Goal: Information Seeking & Learning: Learn about a topic

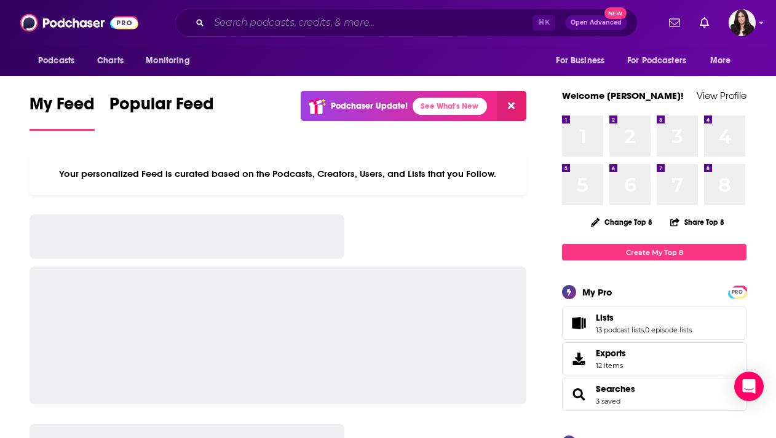
click at [348, 17] on input "Search podcasts, credits, & more..." at bounding box center [370, 23] width 323 height 20
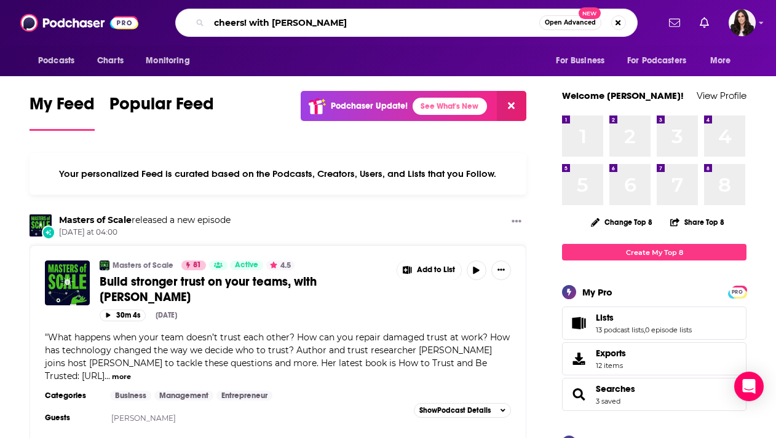
type input "cheers! with [PERSON_NAME]"
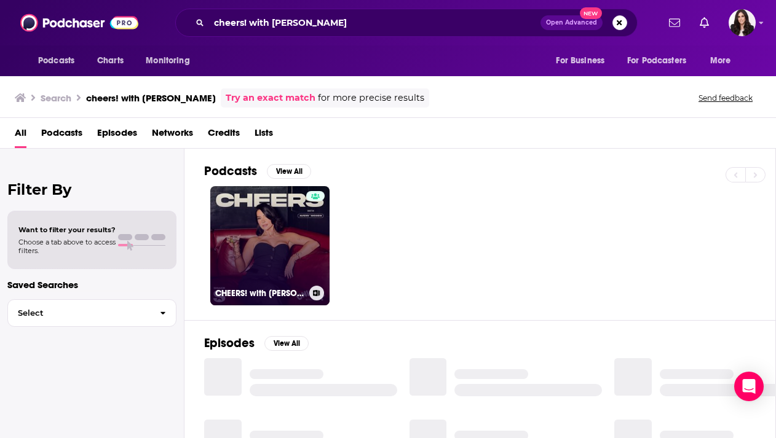
click at [237, 224] on link "CHEERS! with [PERSON_NAME]" at bounding box center [269, 245] width 119 height 119
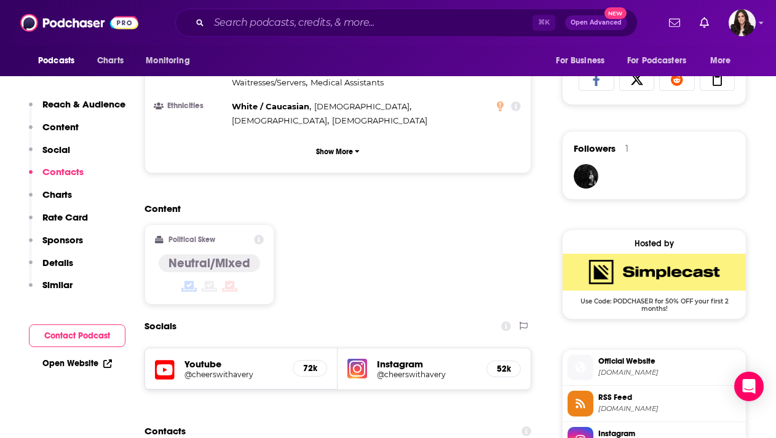
scroll to position [955, 0]
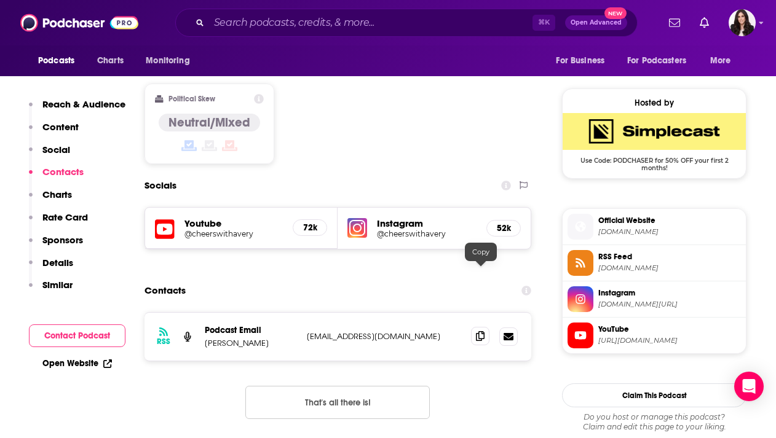
click at [484, 331] on icon at bounding box center [480, 336] width 9 height 10
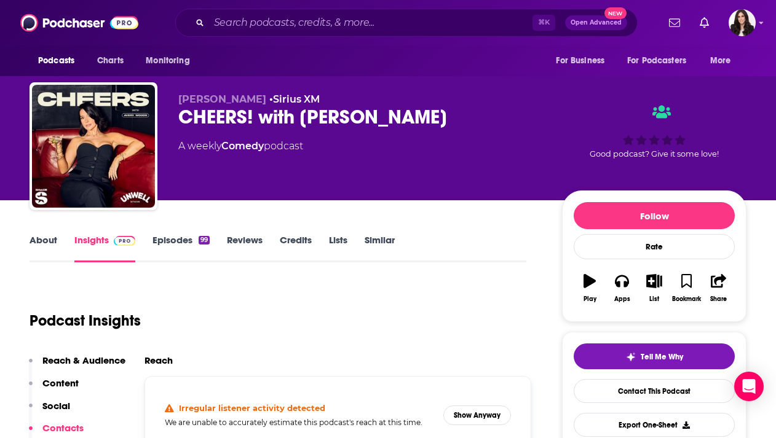
scroll to position [0, 0]
click at [170, 238] on link "Episodes 99" at bounding box center [180, 248] width 57 height 28
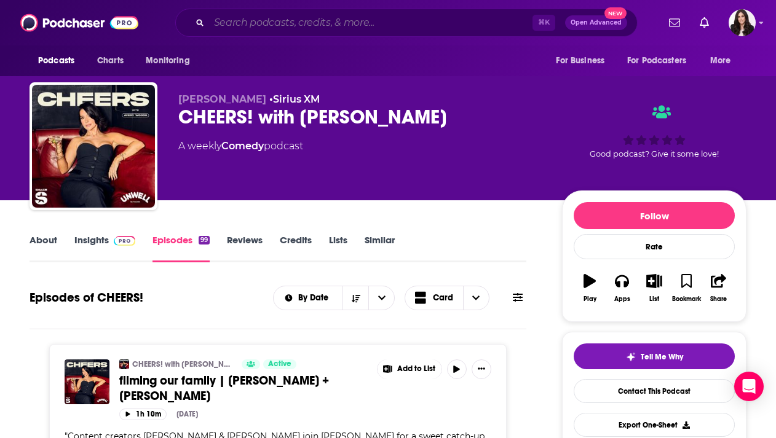
click at [424, 17] on input "Search podcasts, credits, & more..." at bounding box center [370, 23] width 323 height 20
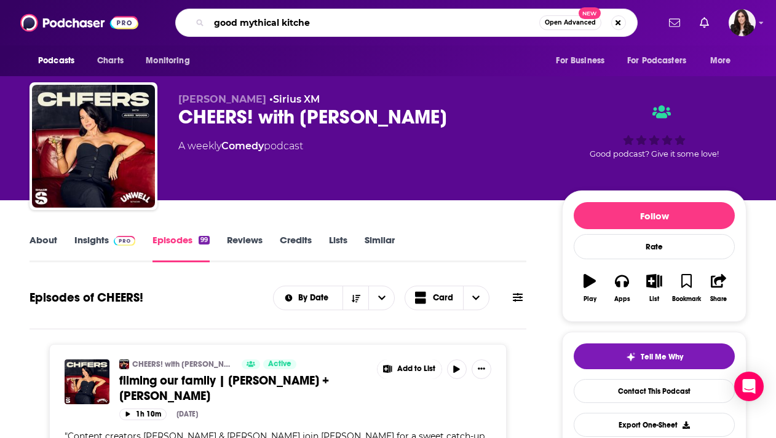
type input "good mythical kitchen"
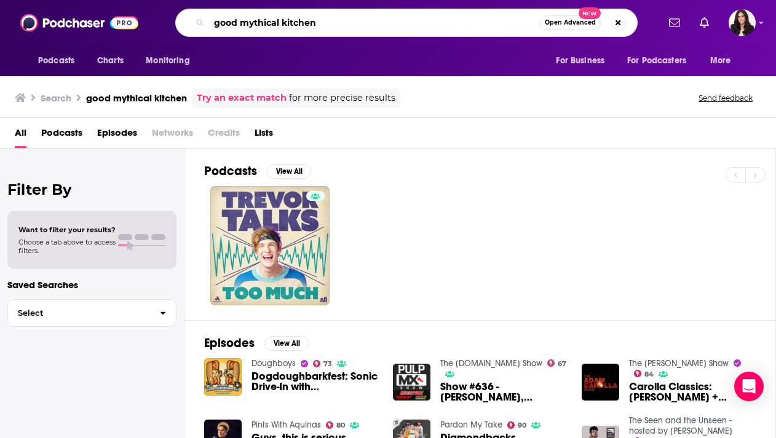
click at [224, 22] on input "good mythical kitchen" at bounding box center [374, 23] width 330 height 20
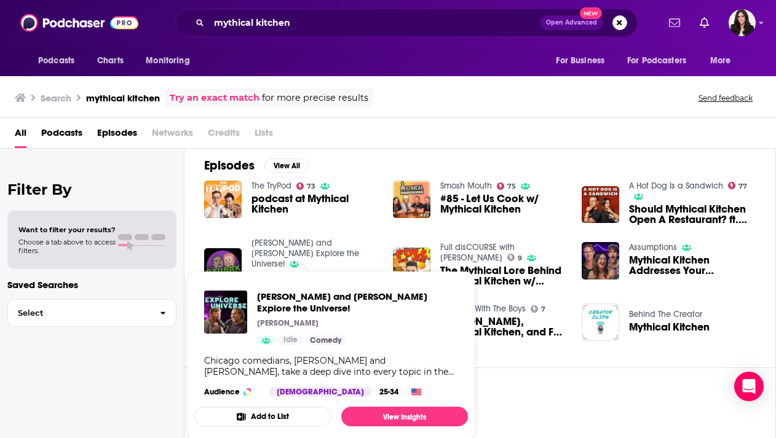
click at [296, 407] on button "Add to List" at bounding box center [262, 417] width 137 height 20
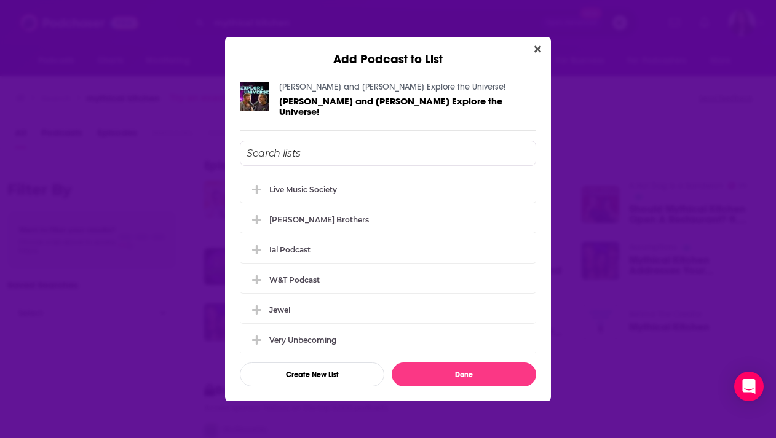
click at [188, 57] on div "Add Podcast to List [PERSON_NAME] and [PERSON_NAME] Explore the Universe! [PERS…" at bounding box center [388, 219] width 776 height 438
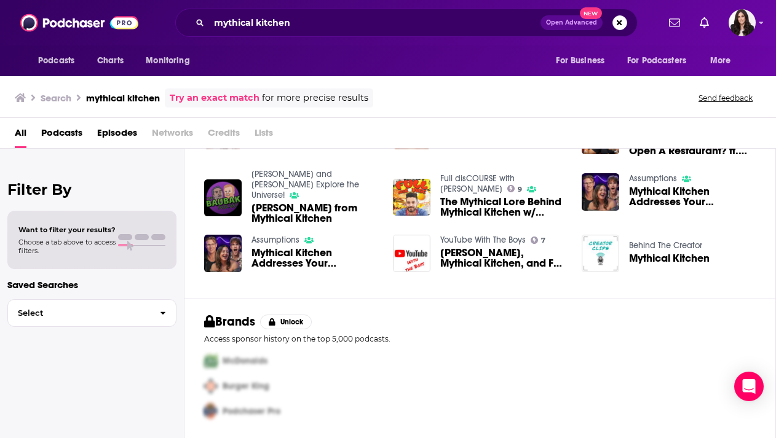
scroll to position [246, 0]
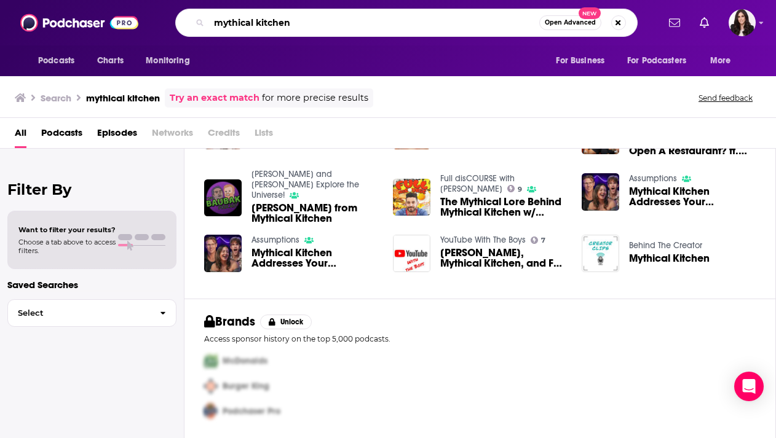
click at [338, 20] on input "mythical kitchen" at bounding box center [374, 23] width 330 height 20
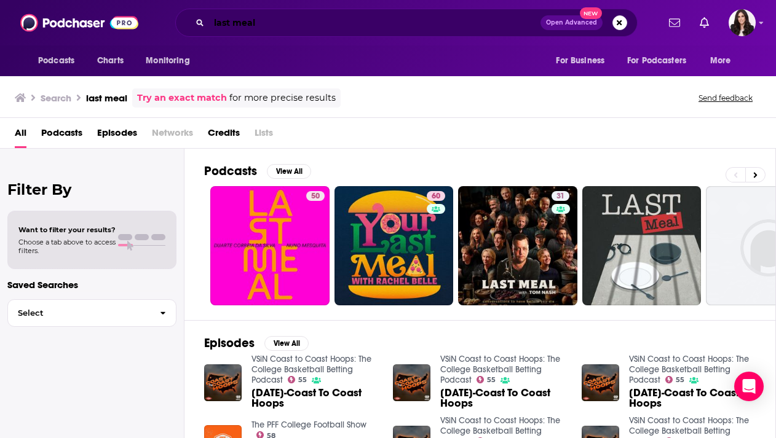
click at [367, 25] on input "last meal" at bounding box center [374, 23] width 331 height 20
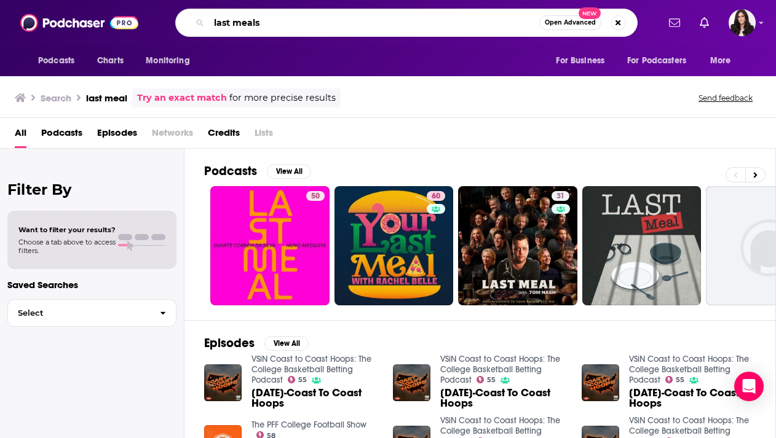
type input "last meals"
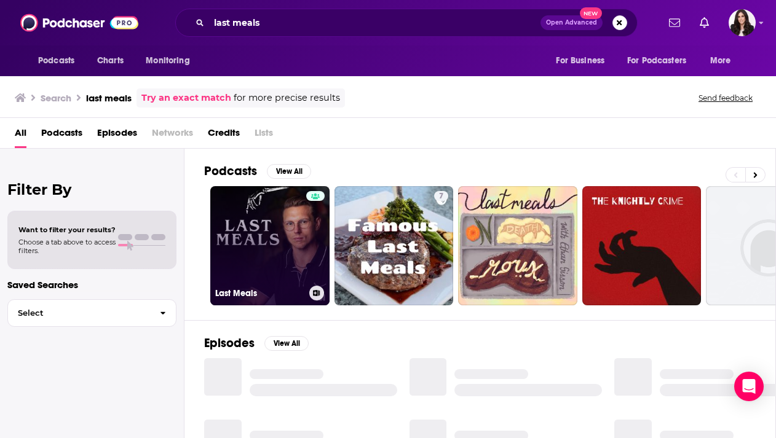
click at [275, 255] on link "Last Meals" at bounding box center [269, 245] width 119 height 119
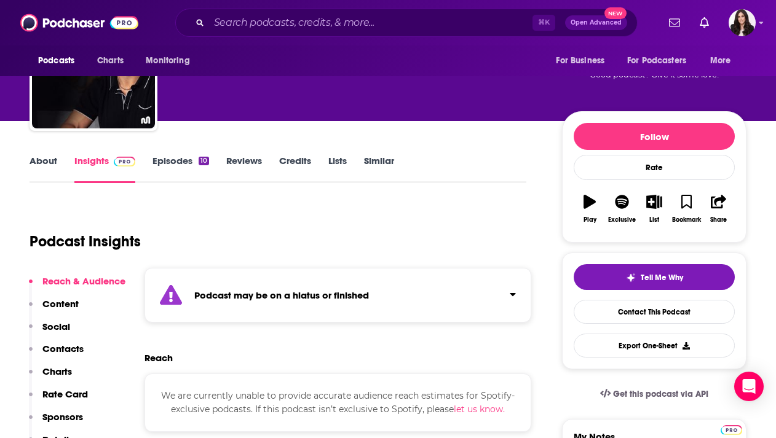
scroll to position [84, 0]
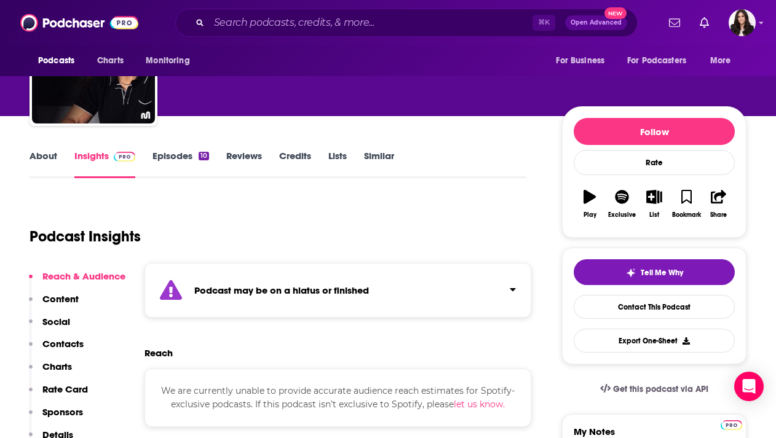
click at [182, 153] on link "Episodes 10" at bounding box center [180, 164] width 57 height 28
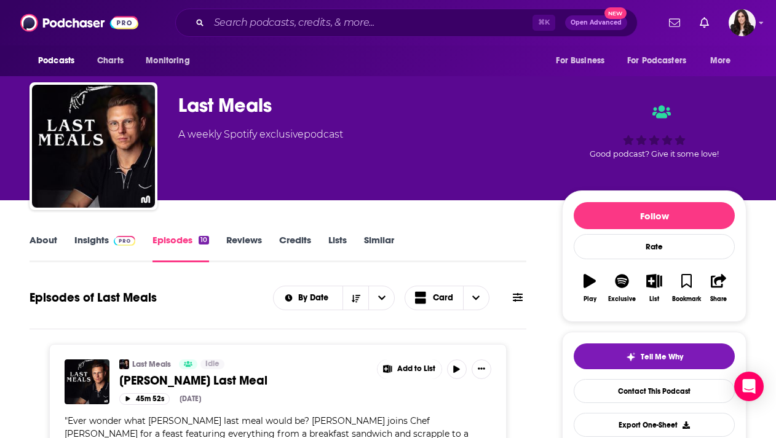
click at [95, 243] on link "Insights" at bounding box center [104, 248] width 61 height 28
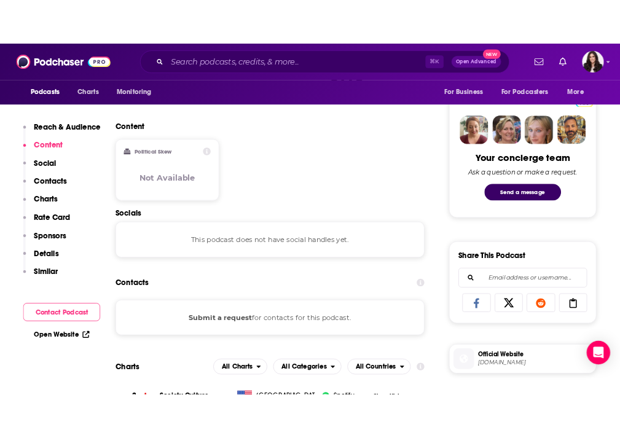
scroll to position [605, 0]
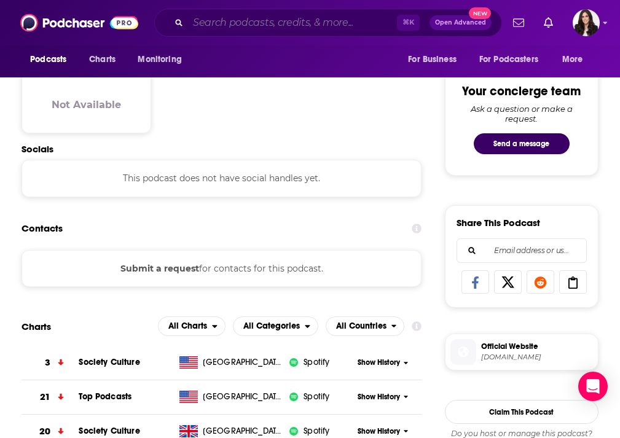
click at [228, 24] on input "Search podcasts, credits, & more..." at bounding box center [292, 23] width 209 height 20
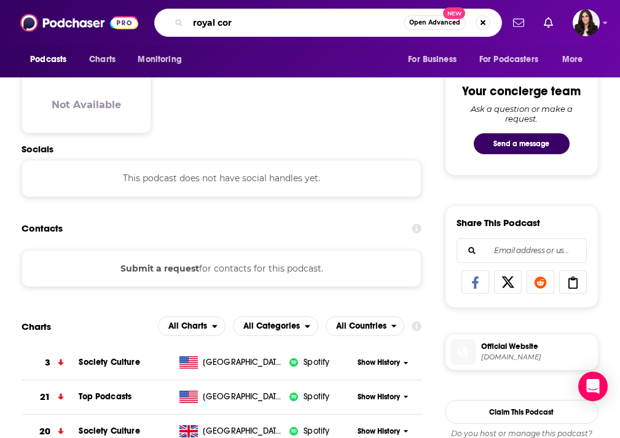
type input "royal cort"
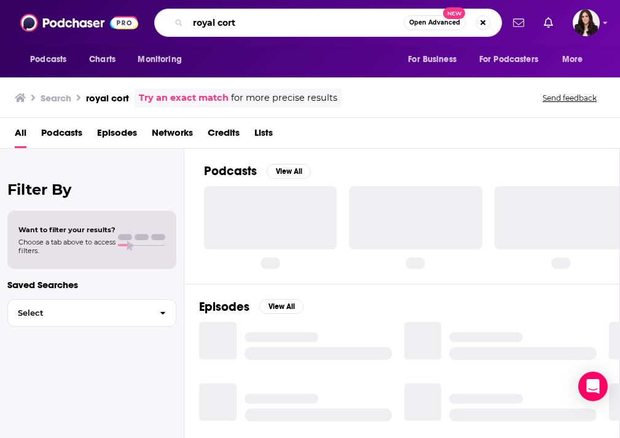
click at [228, 23] on input "royal cort" at bounding box center [296, 23] width 216 height 20
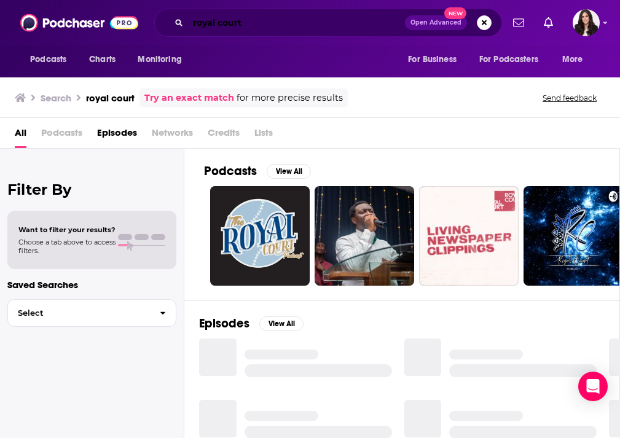
click at [205, 25] on input "royal court" at bounding box center [296, 23] width 217 height 20
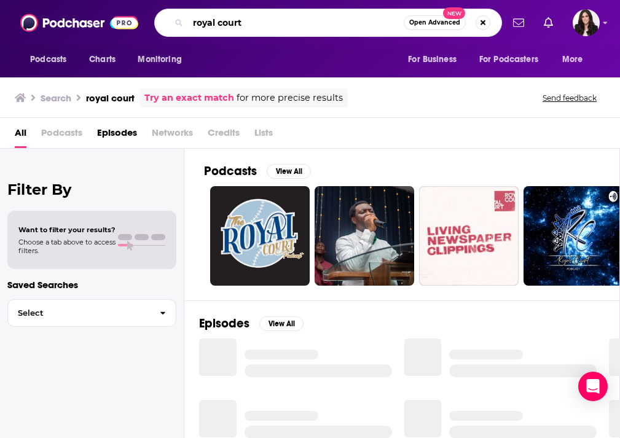
click at [205, 25] on input "royal court" at bounding box center [296, 23] width 216 height 20
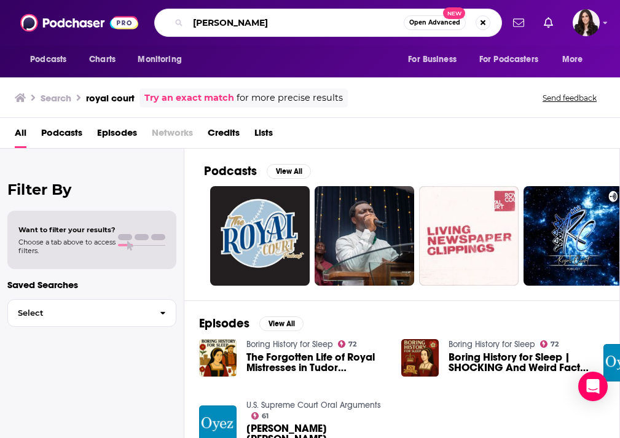
type input "[PERSON_NAME]"
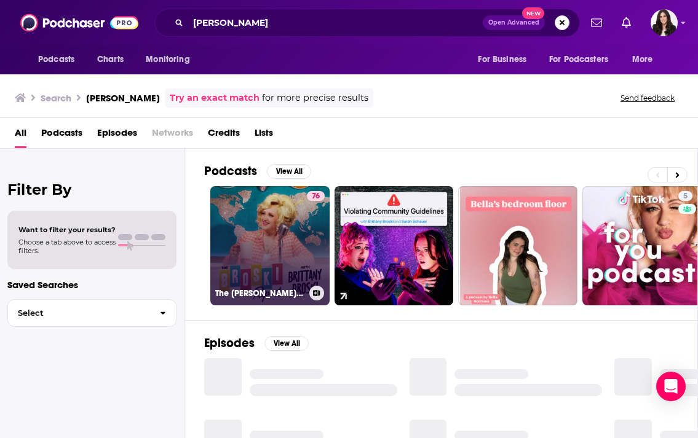
drag, startPoint x: 245, startPoint y: 236, endPoint x: 259, endPoint y: 264, distance: 30.8
click at [264, 243] on link "76 The [PERSON_NAME] Report with [PERSON_NAME]" at bounding box center [269, 245] width 119 height 119
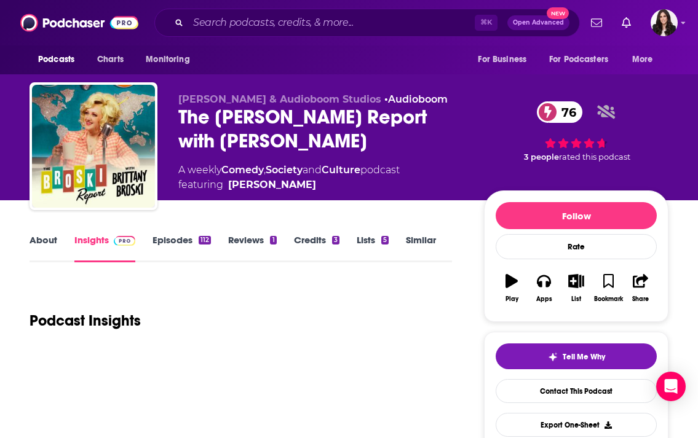
click at [268, 181] on link "[PERSON_NAME]" at bounding box center [272, 185] width 88 height 15
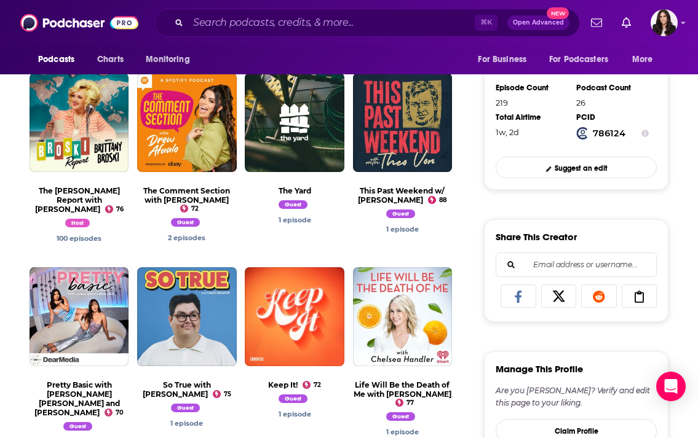
scroll to position [438, 0]
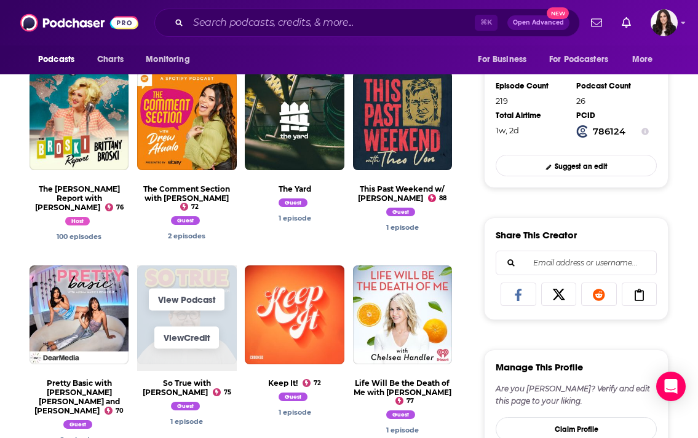
click at [203, 318] on span "View Credit" at bounding box center [186, 337] width 99 height 38
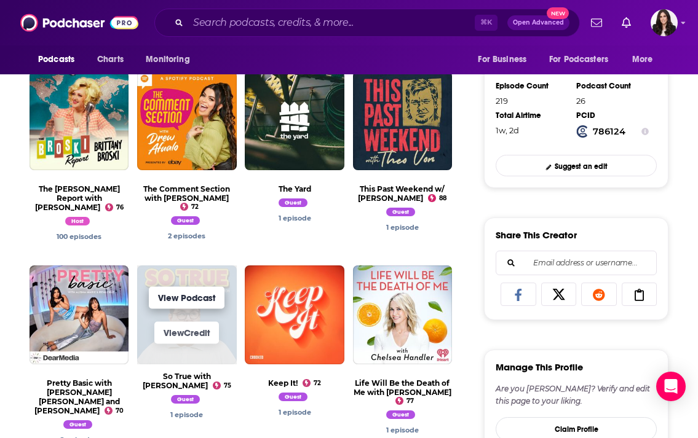
click at [191, 288] on link "View Podcast" at bounding box center [187, 298] width 76 height 22
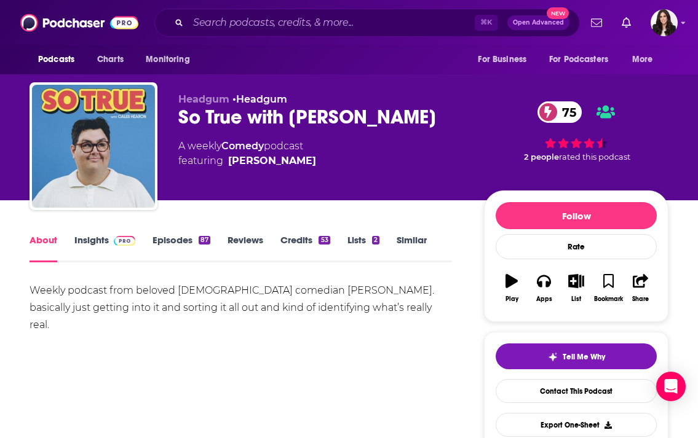
click at [97, 245] on link "Insights" at bounding box center [104, 248] width 61 height 28
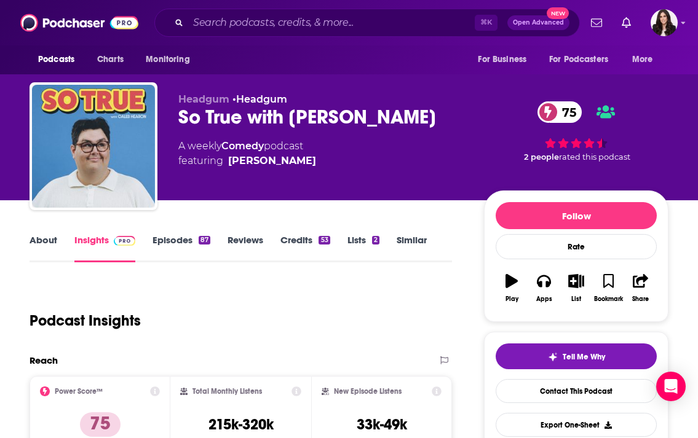
click at [157, 241] on link "Episodes 87" at bounding box center [181, 248] width 58 height 28
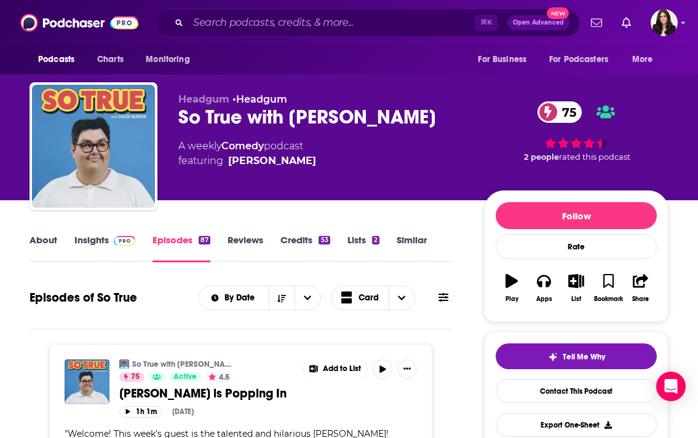
click at [98, 243] on link "Insights" at bounding box center [104, 248] width 61 height 28
